Goal: Find specific page/section: Find specific page/section

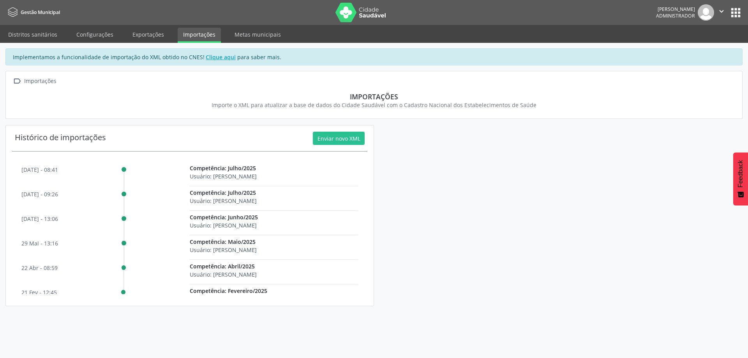
click at [623, 16] on button "apps" at bounding box center [736, 13] width 14 height 14
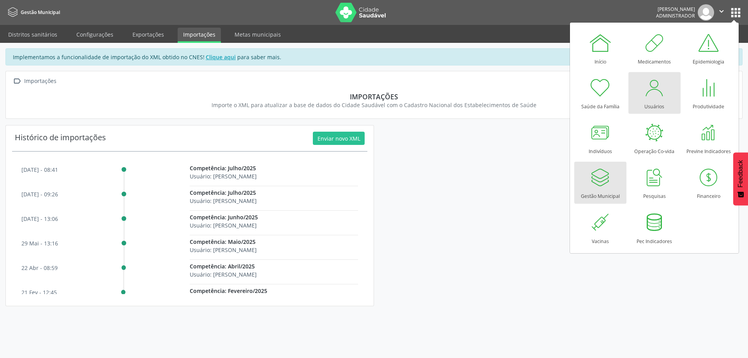
click at [623, 95] on div at bounding box center [654, 87] width 23 height 23
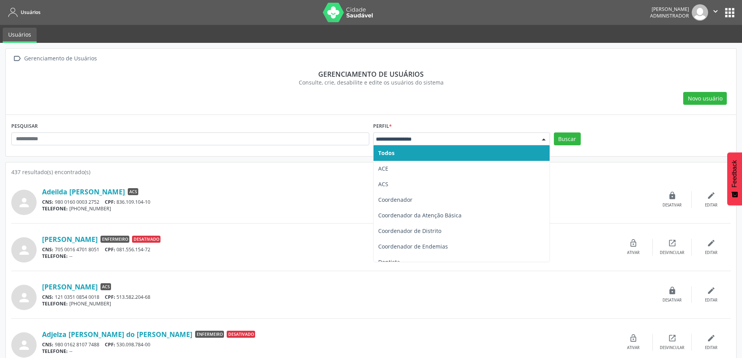
click at [541, 139] on div at bounding box center [544, 139] width 12 height 13
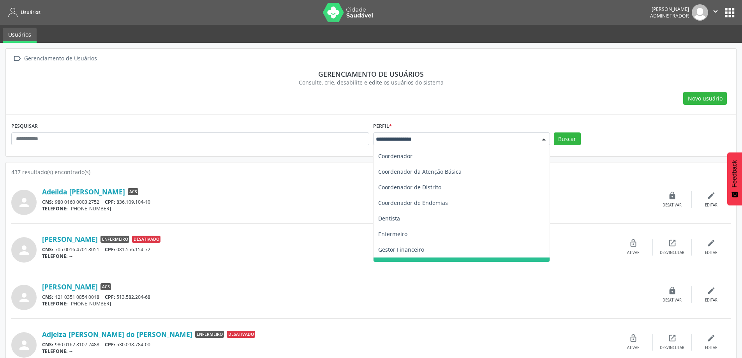
scroll to position [39, 0]
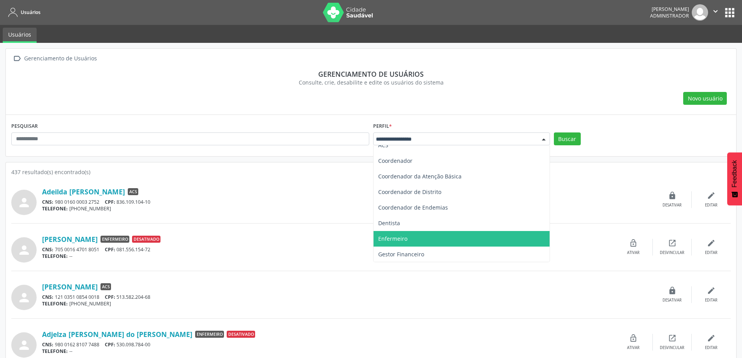
click at [409, 233] on span "Enfermeiro" at bounding box center [462, 239] width 176 height 16
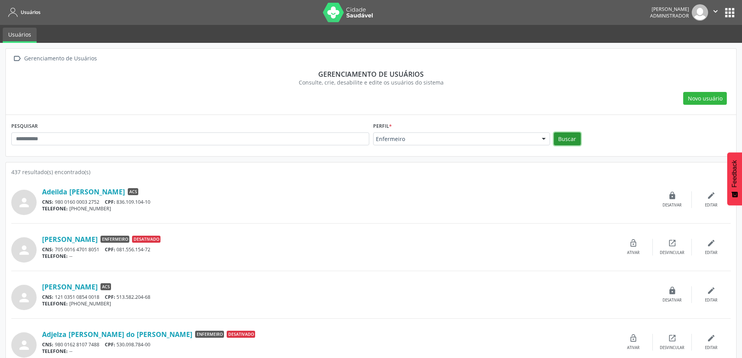
click at [569, 139] on button "Buscar" at bounding box center [567, 138] width 27 height 13
